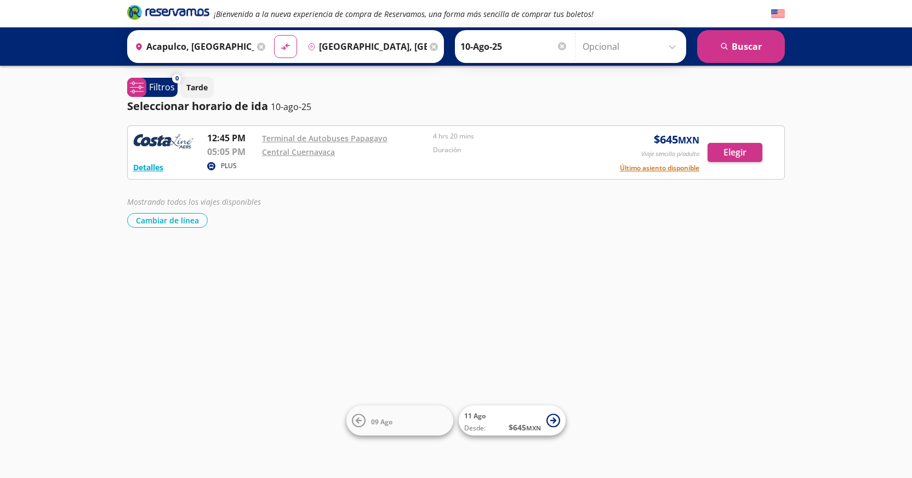
click at [490, 45] on input "10-Ago-25" at bounding box center [513, 46] width 107 height 27
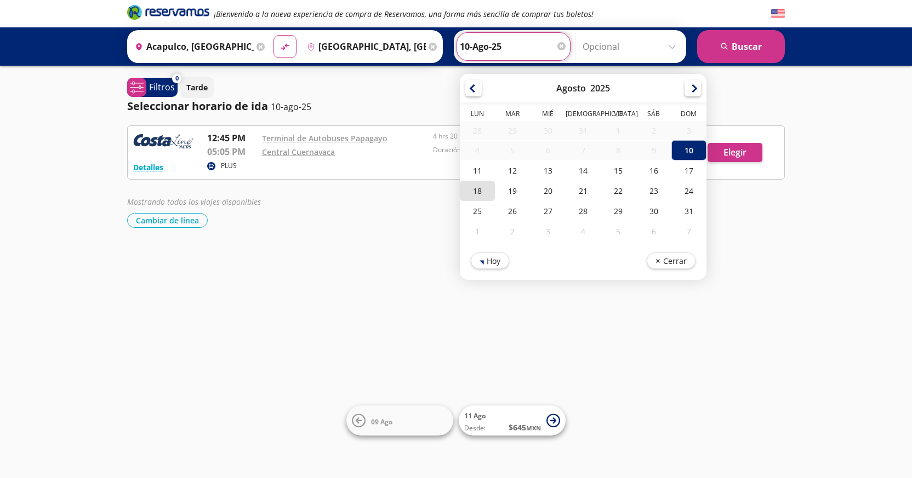
click at [476, 192] on div "18" at bounding box center [477, 191] width 35 height 20
type input "18-Ago-25"
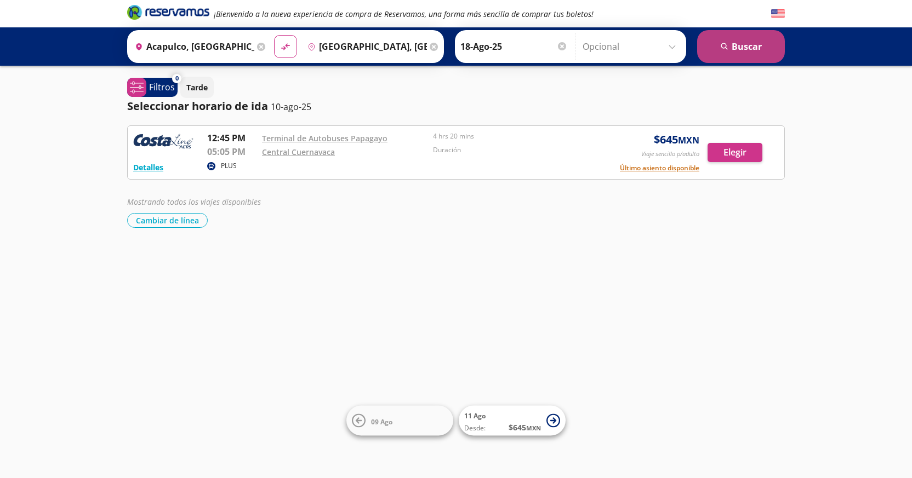
click at [750, 44] on button "search [GEOGRAPHIC_DATA]" at bounding box center [741, 46] width 88 height 33
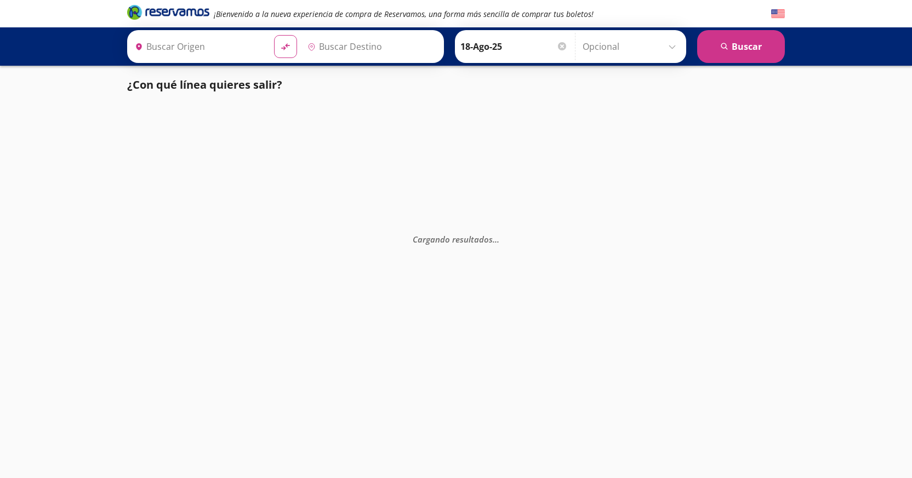
type input "[GEOGRAPHIC_DATA], [GEOGRAPHIC_DATA]"
type input "Acapulco, [GEOGRAPHIC_DATA]"
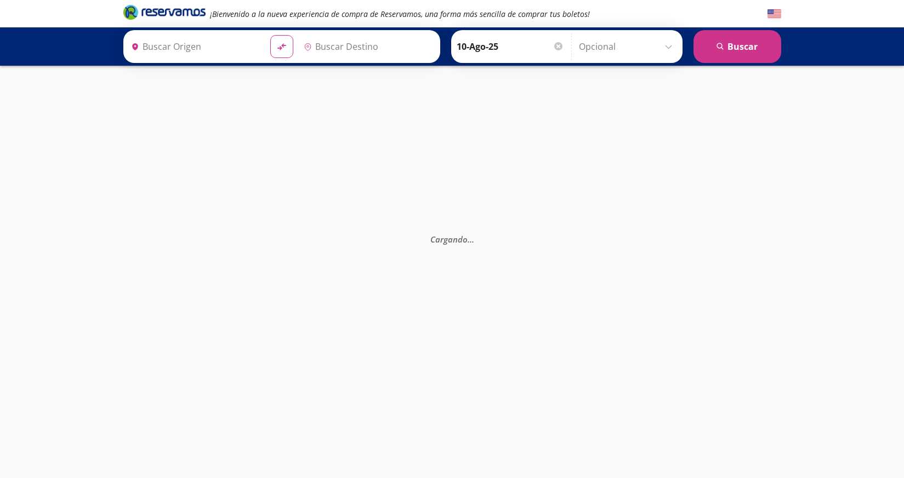
type input "[GEOGRAPHIC_DATA], [GEOGRAPHIC_DATA]"
type input "Acapulco, [GEOGRAPHIC_DATA]"
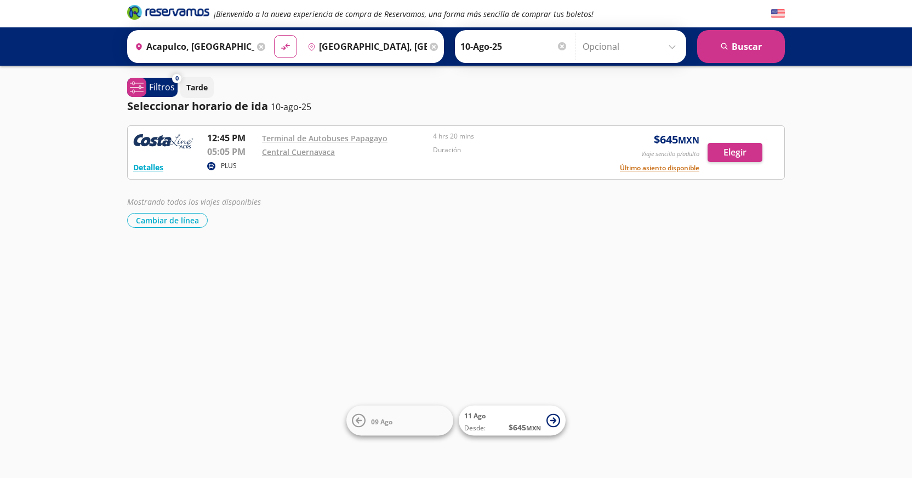
click at [171, 47] on input "Acapulco, [GEOGRAPHIC_DATA]" at bounding box center [192, 46] width 124 height 27
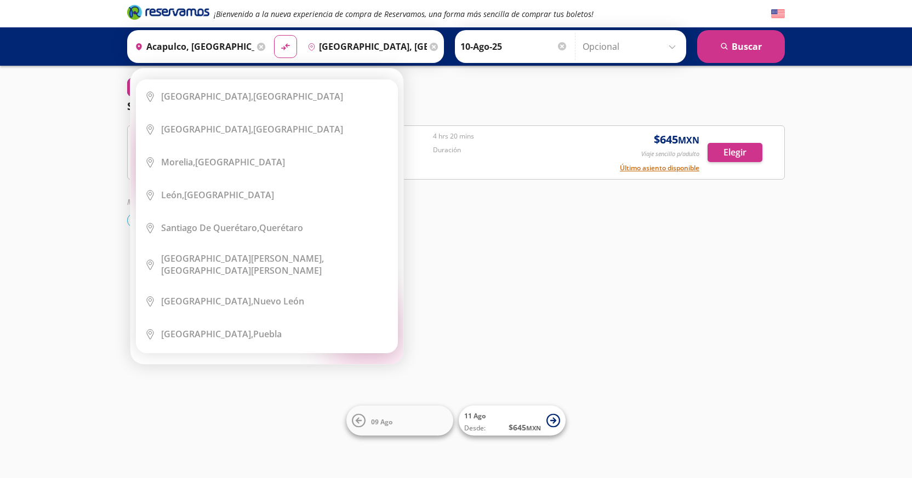
click at [138, 45] on icon at bounding box center [139, 46] width 6 height 7
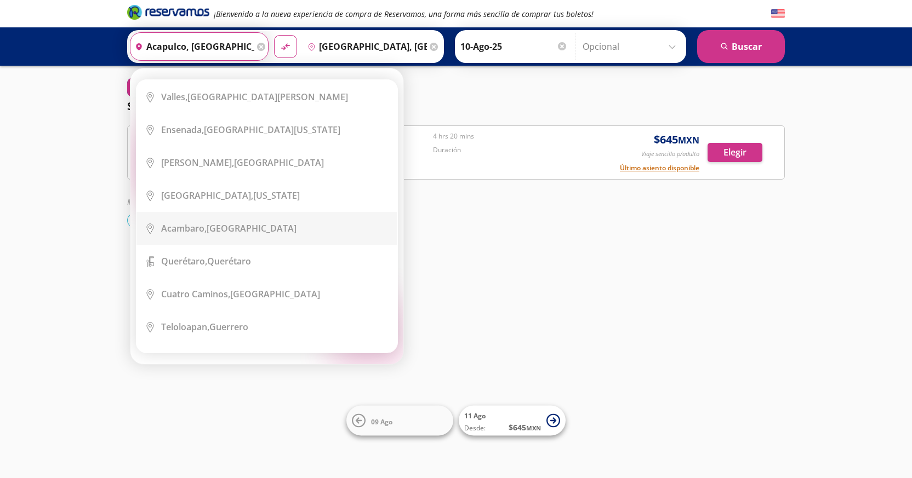
scroll to position [2356, 0]
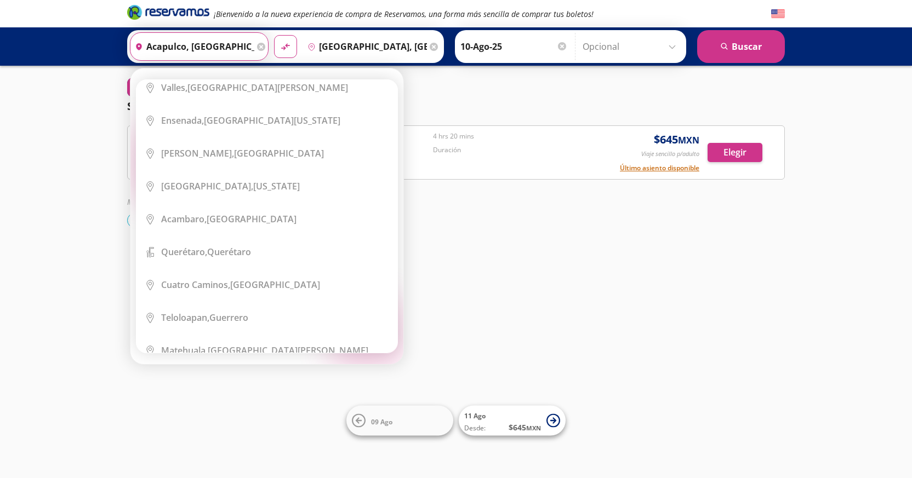
click at [188, 47] on input "Acapulco, [GEOGRAPHIC_DATA]" at bounding box center [192, 46] width 124 height 27
click at [259, 45] on icon at bounding box center [261, 47] width 8 height 8
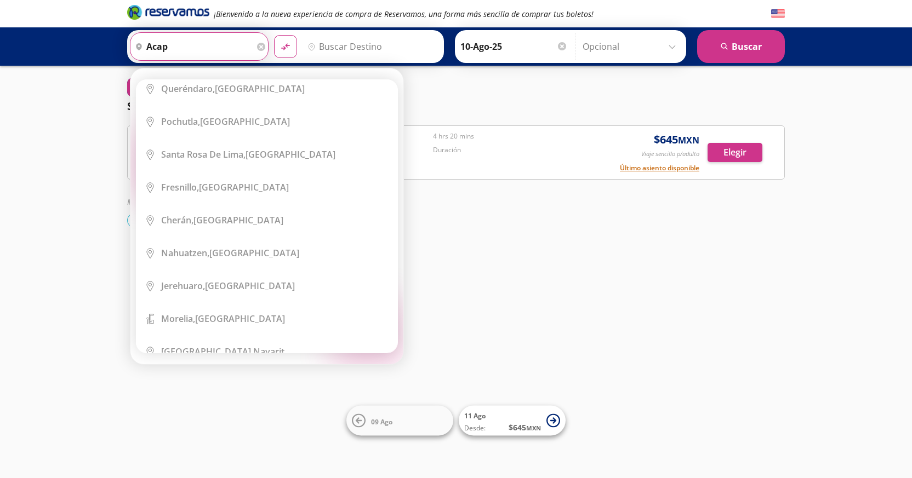
scroll to position [0, 0]
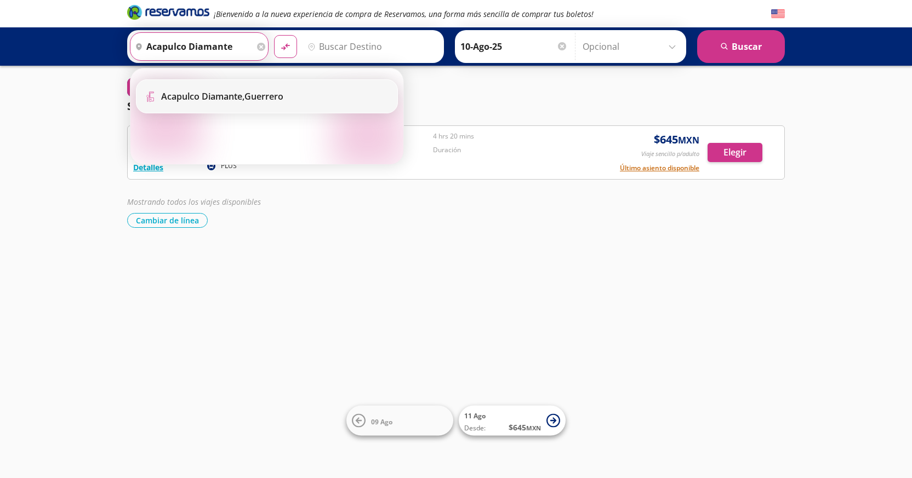
click at [186, 98] on b "Acapulco Diamante," at bounding box center [202, 96] width 83 height 12
type input "Acapulco Diamante, [GEOGRAPHIC_DATA]"
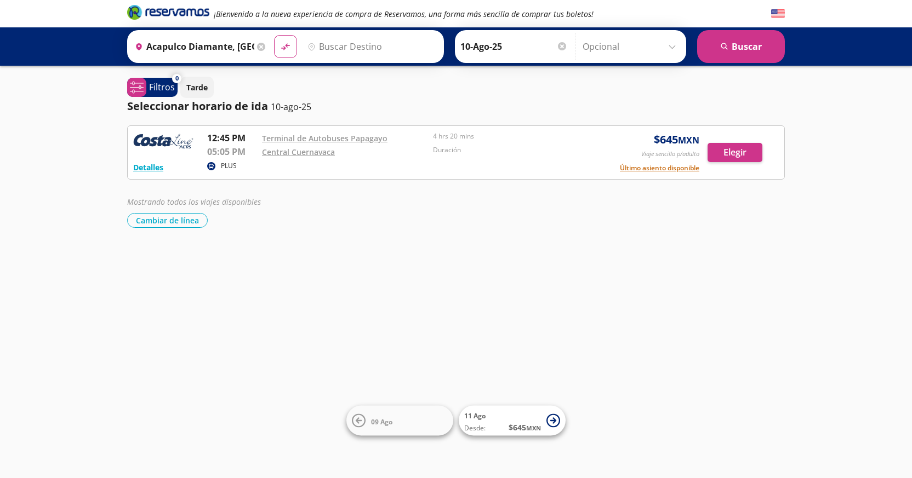
click at [199, 47] on input "Acapulco Diamante, [GEOGRAPHIC_DATA]" at bounding box center [192, 46] width 124 height 27
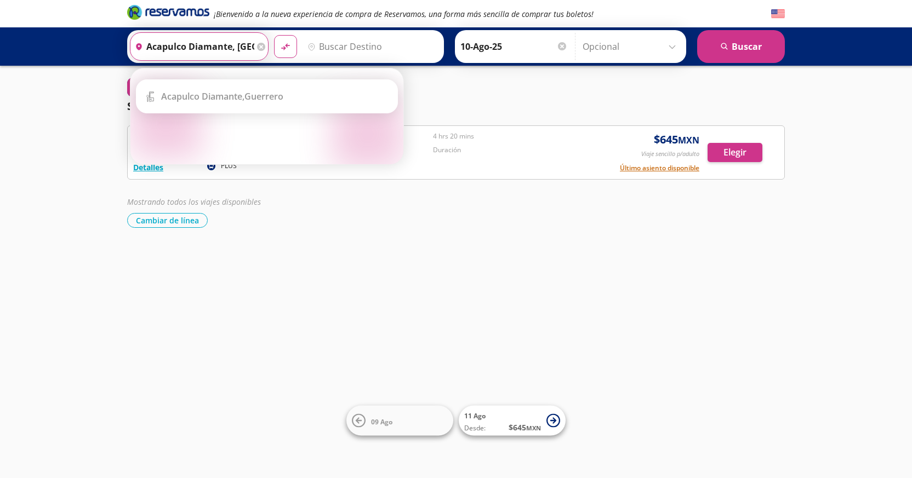
click at [199, 47] on input "Acapulco Diamante, [GEOGRAPHIC_DATA]" at bounding box center [192, 46] width 124 height 27
click at [138, 44] on icon at bounding box center [139, 46] width 6 height 7
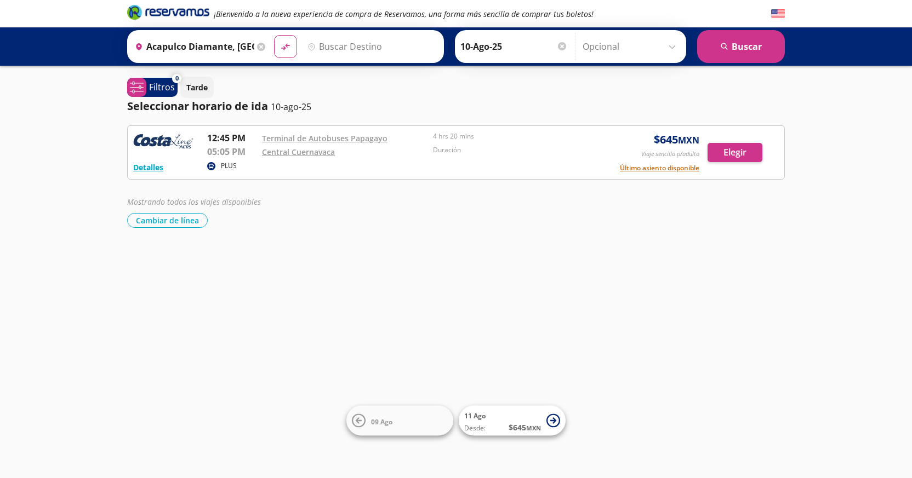
click at [336, 231] on div "¡Bienvenido a la nueva experiencia de compra de Reservamos, una forma más senci…" at bounding box center [456, 239] width 912 height 478
click at [340, 43] on input "Destino" at bounding box center [370, 46] width 135 height 27
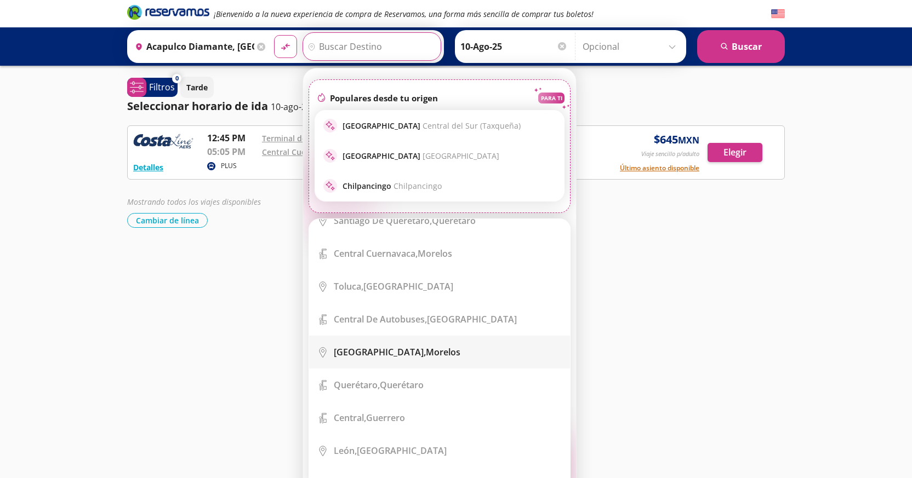
scroll to position [164, 0]
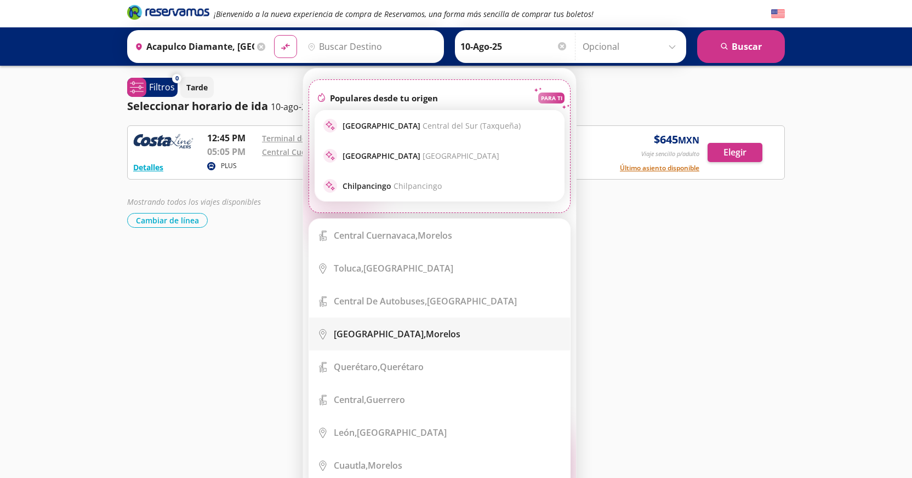
click at [430, 335] on div "[GEOGRAPHIC_DATA], [GEOGRAPHIC_DATA]" at bounding box center [448, 334] width 228 height 12
type input "[GEOGRAPHIC_DATA], [GEOGRAPHIC_DATA]"
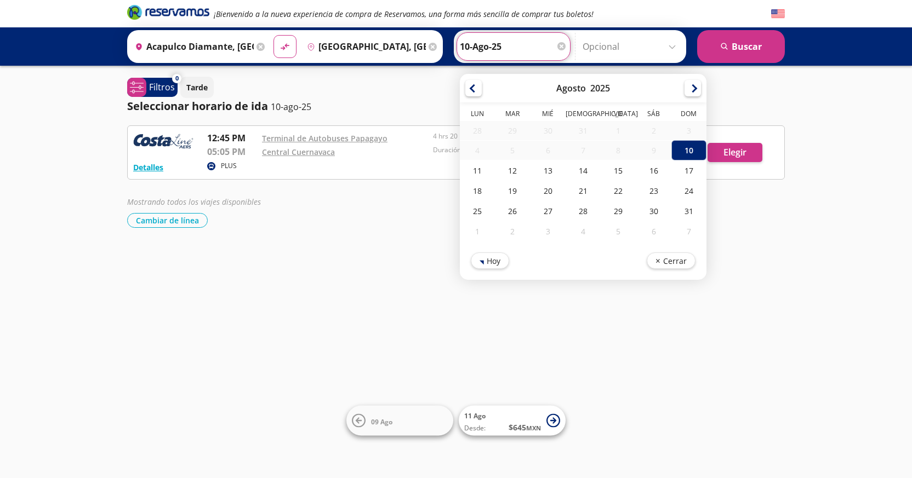
click at [465, 43] on input "10-Ago-25" at bounding box center [513, 46] width 107 height 27
click at [475, 193] on div "18" at bounding box center [477, 191] width 35 height 20
type input "18-Ago-25"
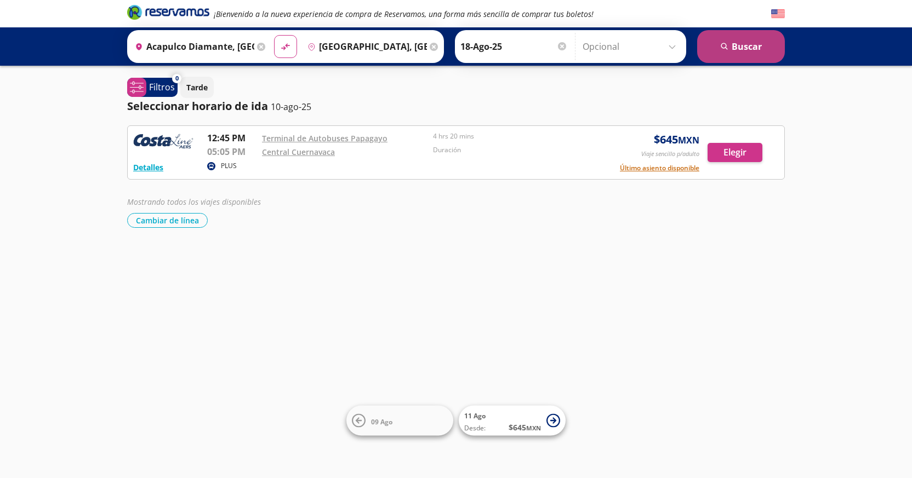
click at [747, 48] on button "search [GEOGRAPHIC_DATA]" at bounding box center [741, 46] width 88 height 33
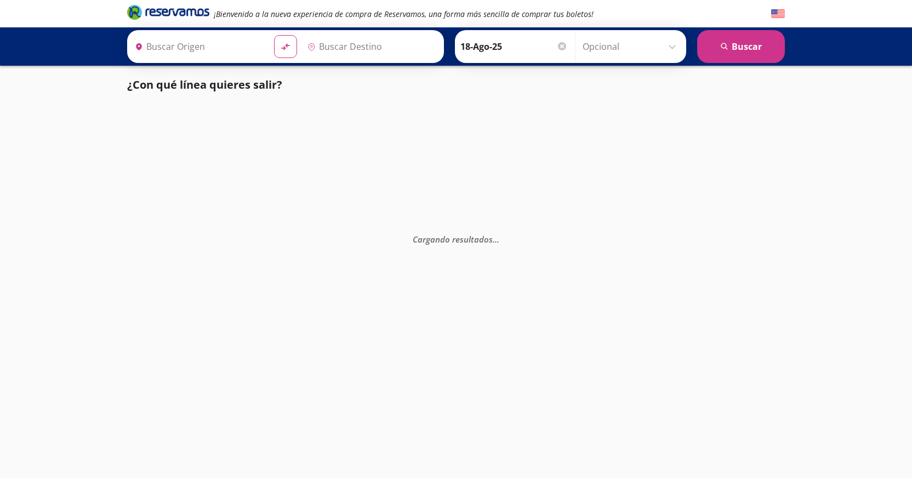
type input "[GEOGRAPHIC_DATA], [GEOGRAPHIC_DATA]"
type input "Acapulco Diamante, [GEOGRAPHIC_DATA]"
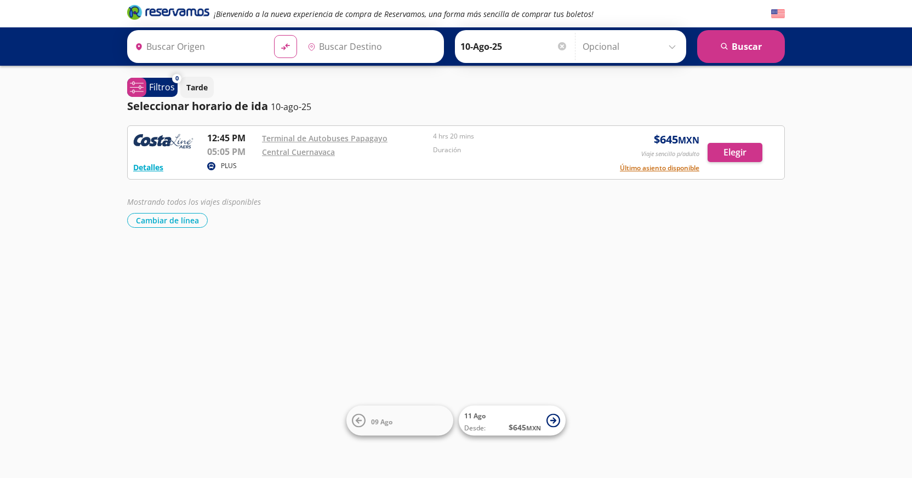
type input "Acapulco, [GEOGRAPHIC_DATA]"
type input "[GEOGRAPHIC_DATA], [GEOGRAPHIC_DATA]"
